Goal: Information Seeking & Learning: Learn about a topic

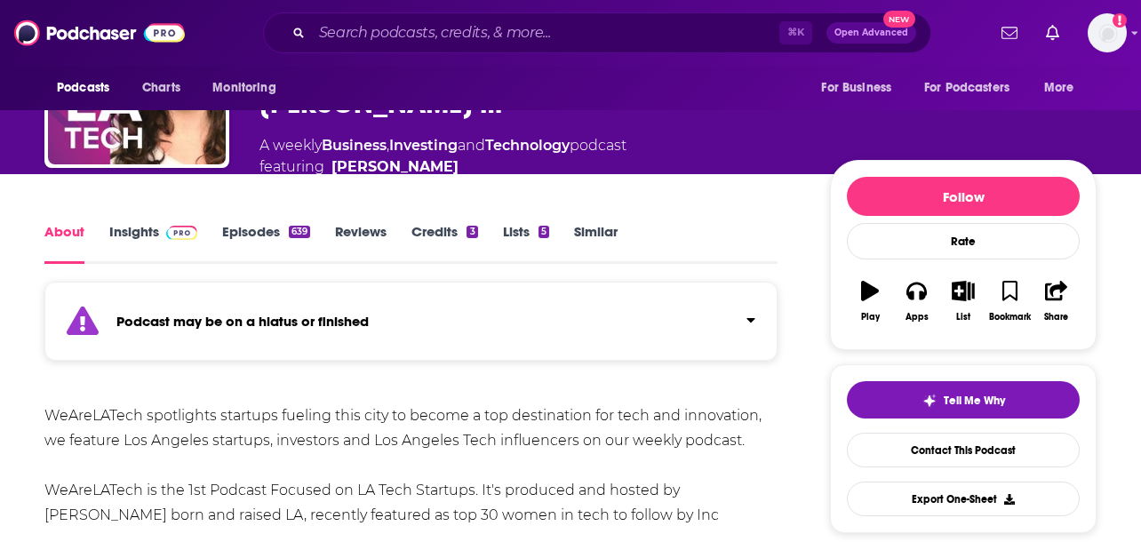
scroll to position [203, 0]
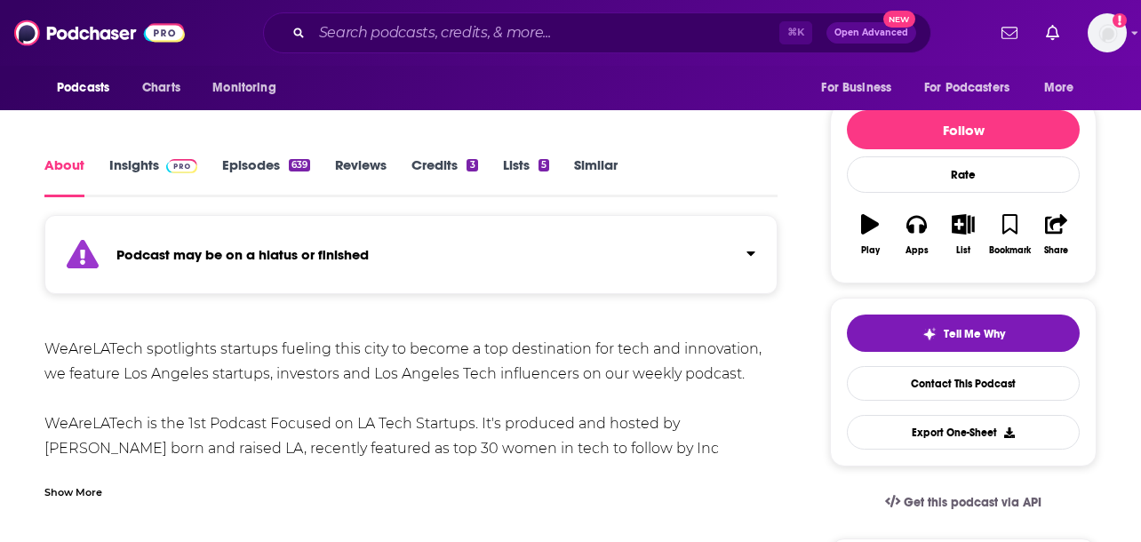
click at [142, 154] on div "About Insights Episodes 639 Reviews Credits 3 Lists 5 Similar" at bounding box center [410, 176] width 733 height 44
click at [149, 156] on link "Insights" at bounding box center [153, 176] width 88 height 41
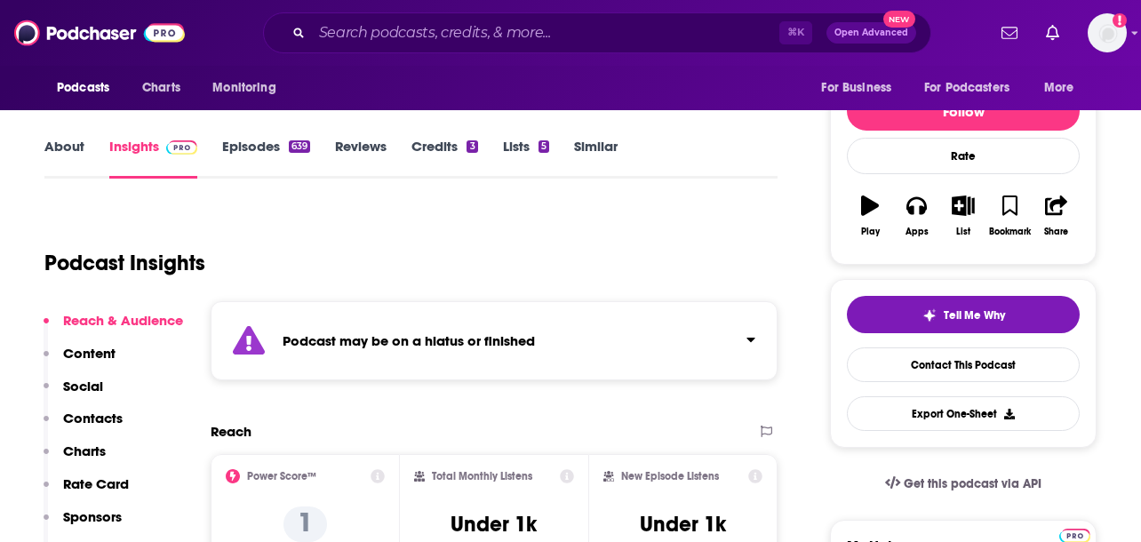
scroll to position [222, 0]
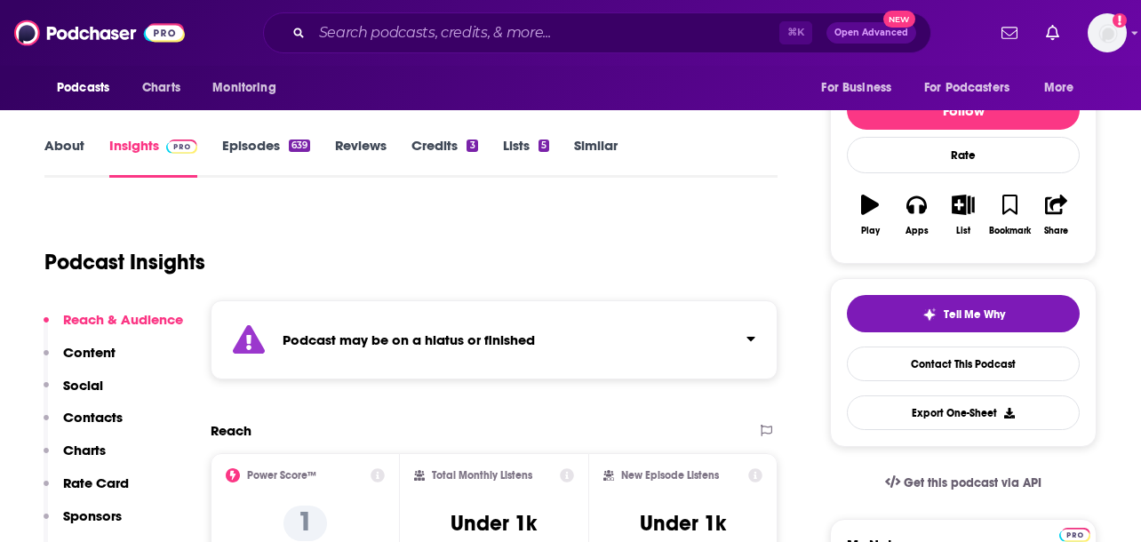
click at [267, 137] on link "Episodes 639" at bounding box center [266, 157] width 88 height 41
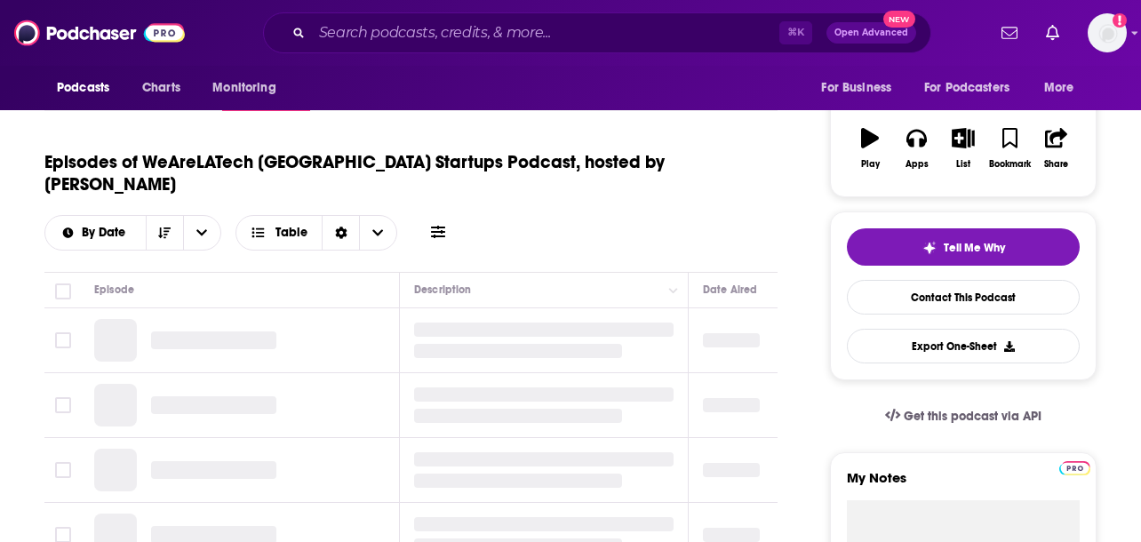
scroll to position [293, 0]
